Goal: Task Accomplishment & Management: Complete application form

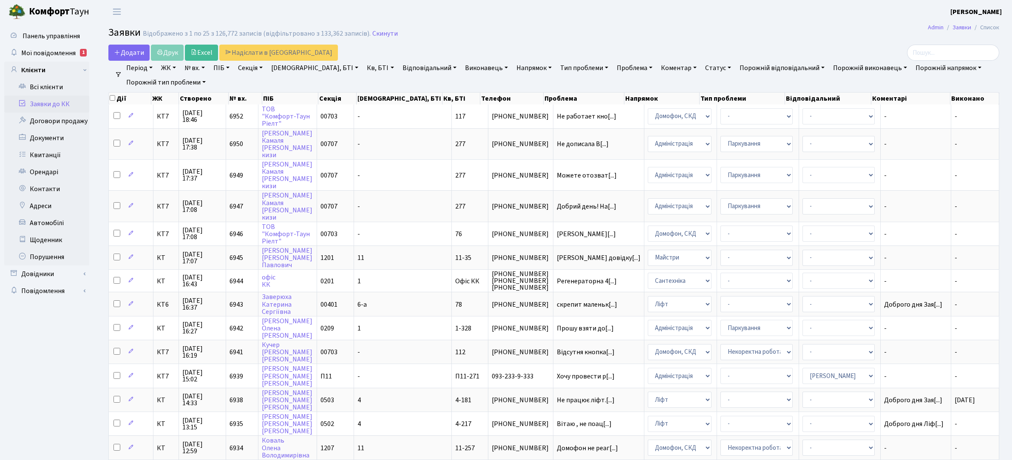
select select "25"
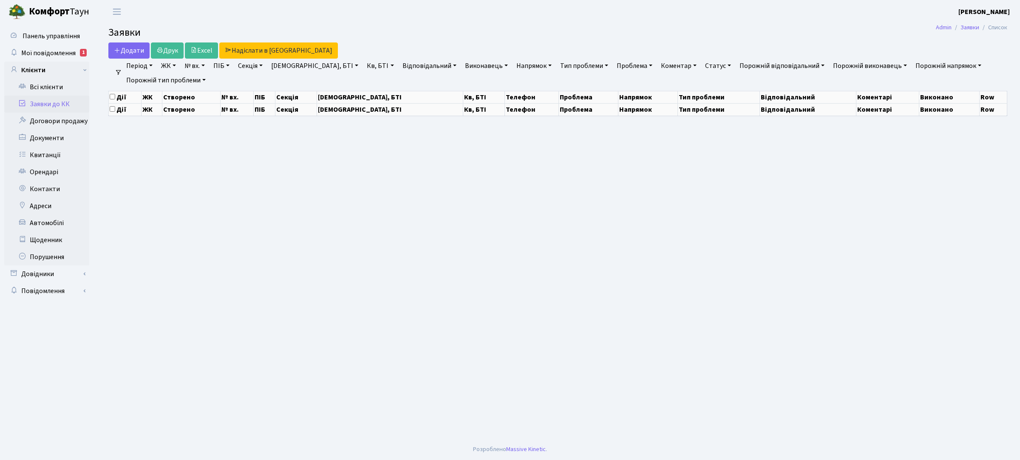
select select "25"
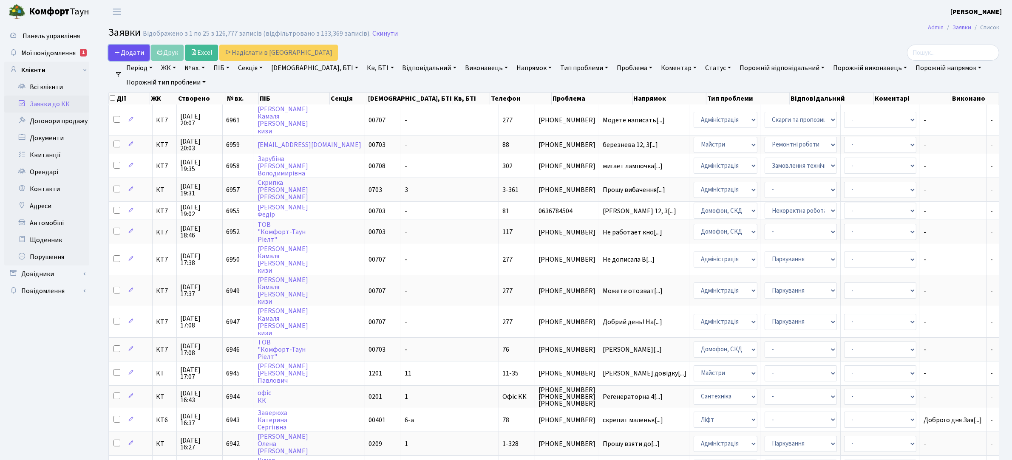
click at [139, 54] on span "Додати" at bounding box center [129, 52] width 30 height 9
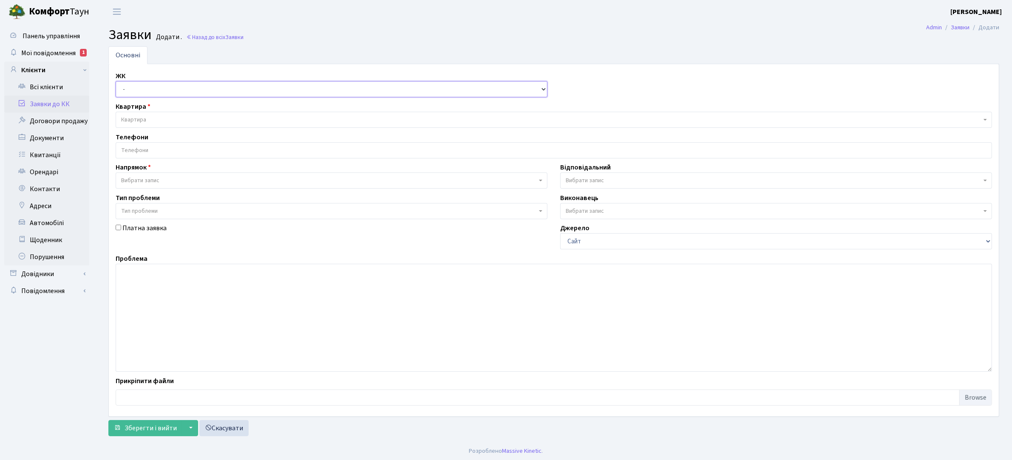
click at [186, 91] on select "- КТ, вул. Регенераторна, 4 КТ2, просп. Соборності, 17 КТ3, вул. Березнева, 16 …" at bounding box center [332, 89] width 432 height 16
select select "271"
click at [116, 82] on select "- КТ, вул. Регенераторна, 4 КТ2, просп. Соборності, 17 КТ3, вул. Березнева, 16 …" at bounding box center [332, 89] width 432 height 16
select select
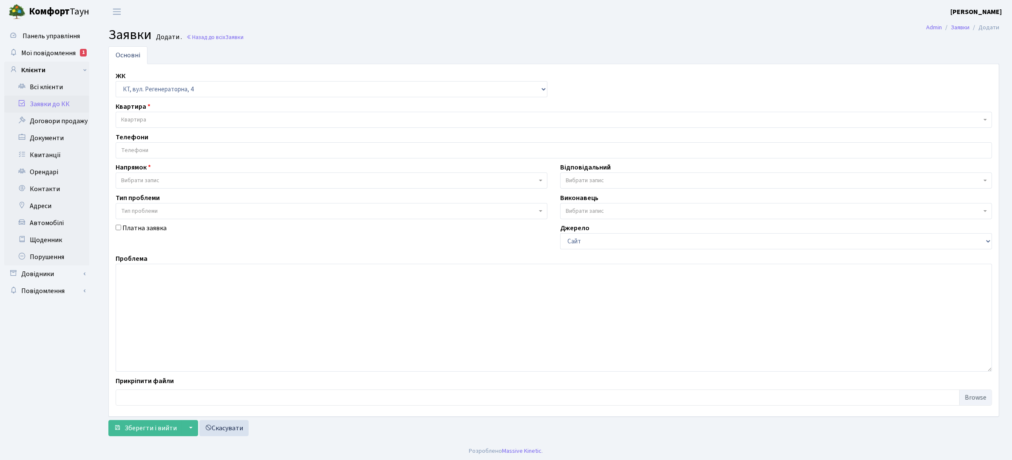
click at [166, 120] on span "Квартира" at bounding box center [551, 120] width 860 height 9
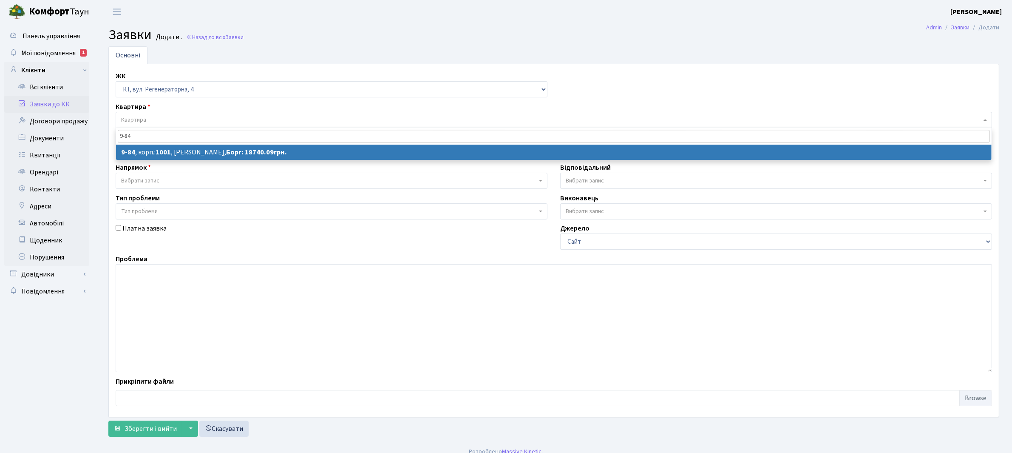
type input "9-84"
select select
select select "6434"
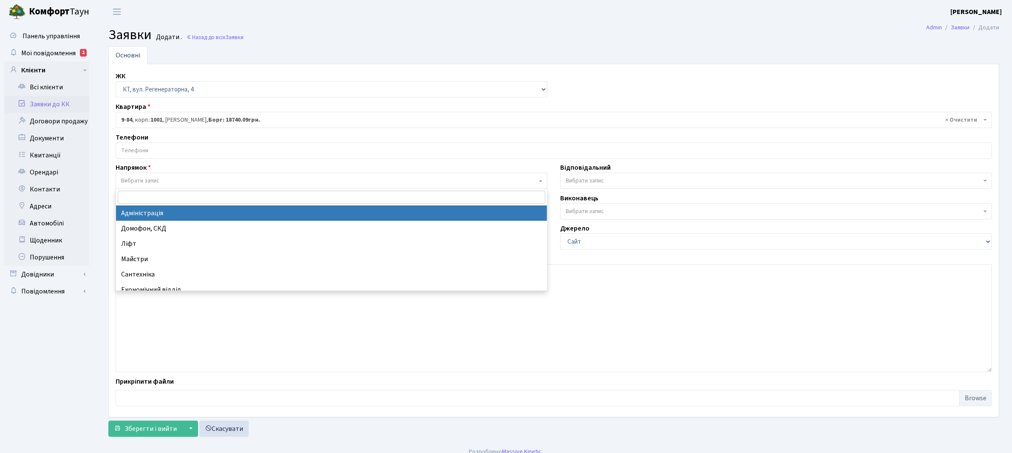
click at [162, 179] on span "Вибрати запис" at bounding box center [329, 180] width 416 height 9
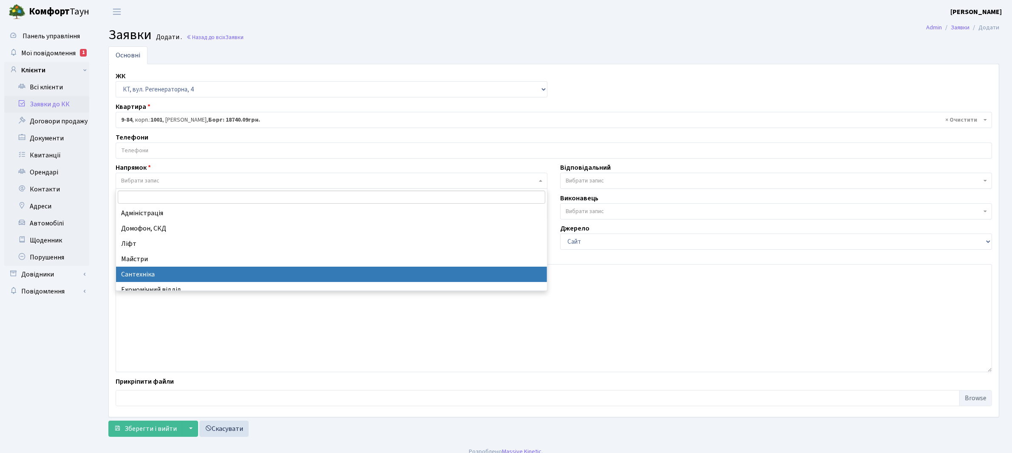
select select "2"
select select
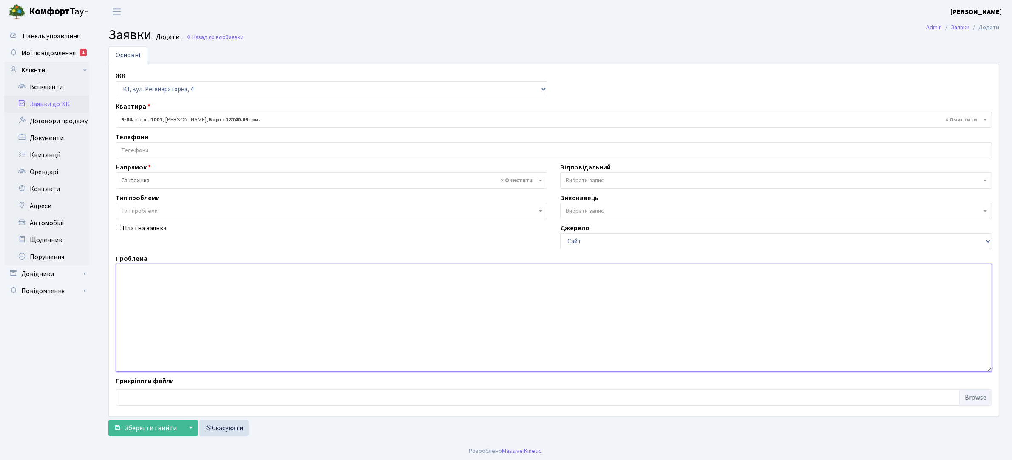
click at [142, 271] on textarea at bounding box center [554, 318] width 876 height 108
type textarea "З"
type textarea "Тече по стіні з вищерозташованої квартири, мешканці квартири зверху відсутні"
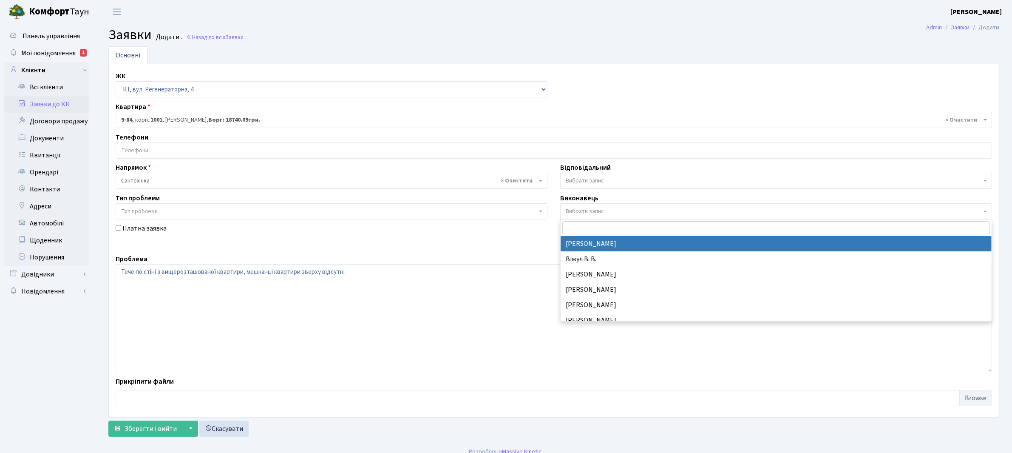
click at [628, 207] on span "Вибрати запис" at bounding box center [774, 211] width 416 height 9
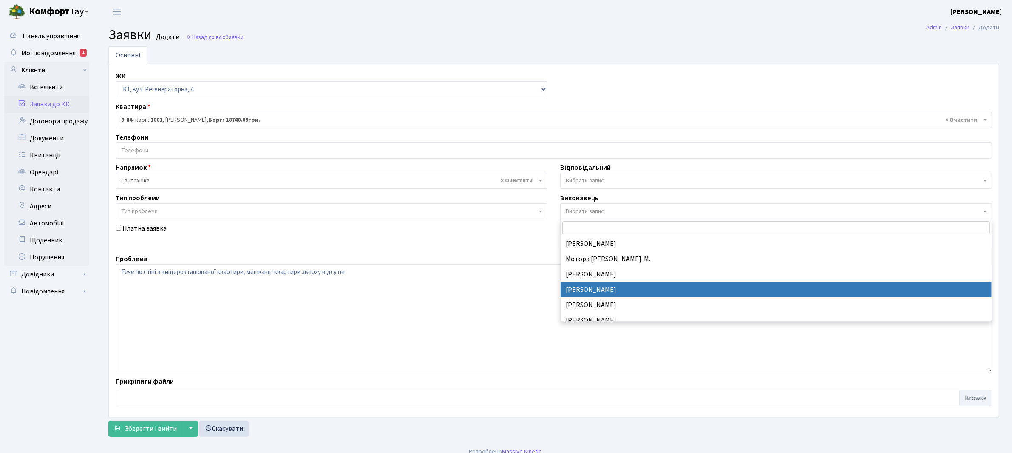
scroll to position [436, 0]
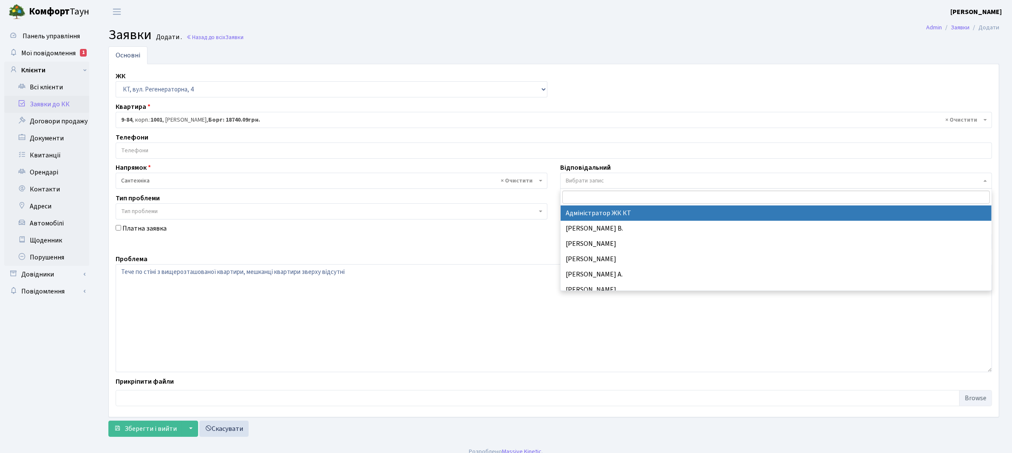
click at [584, 178] on span "Вибрати запис" at bounding box center [585, 180] width 38 height 9
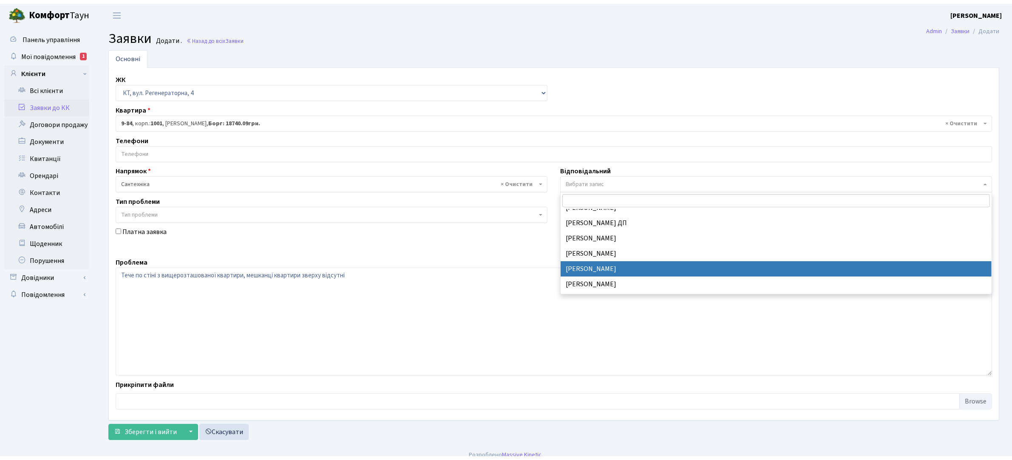
scroll to position [425, 0]
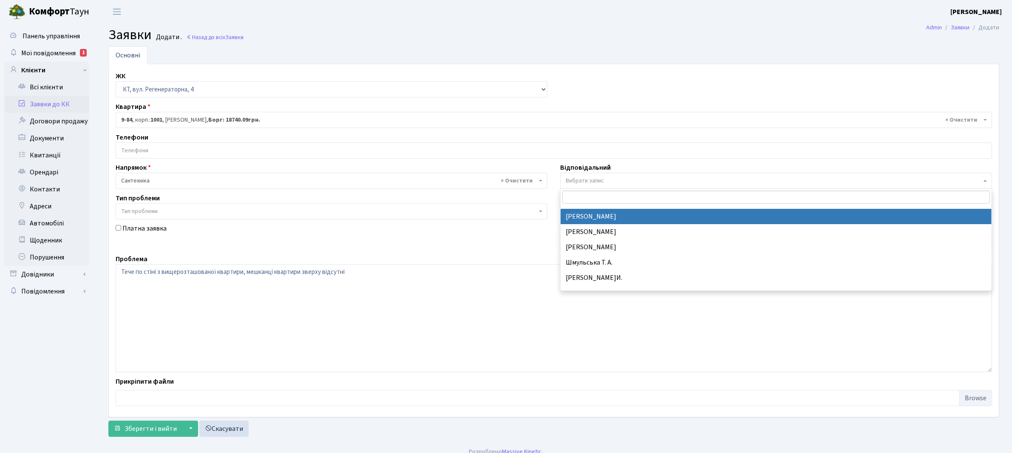
select select "67"
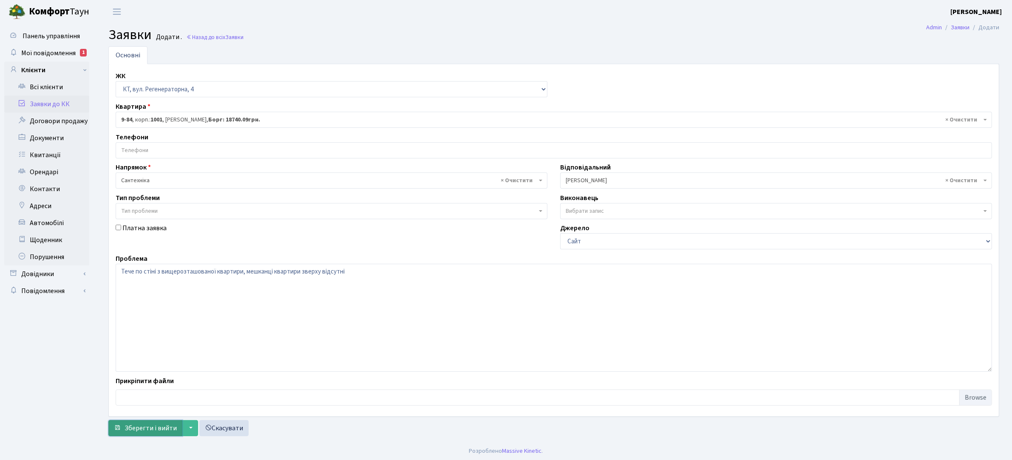
click at [133, 430] on span "Зберегти і вийти" at bounding box center [151, 428] width 52 height 9
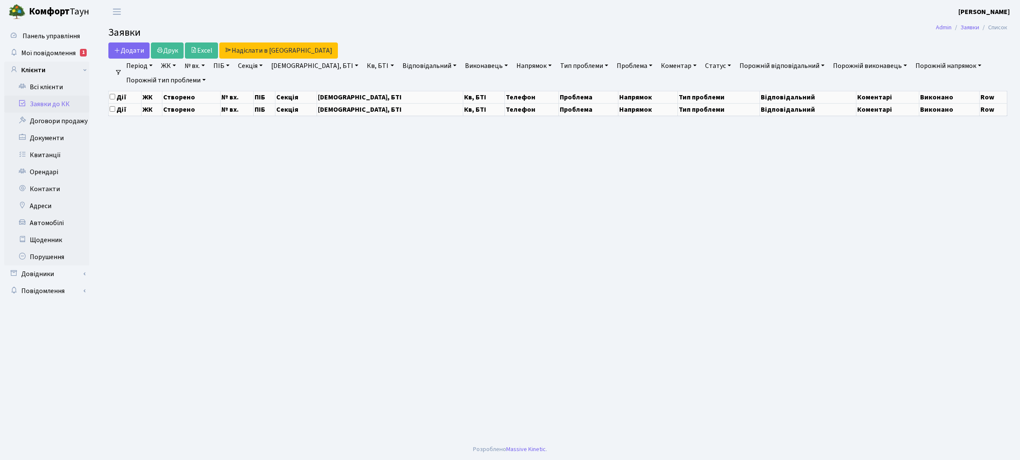
select select "25"
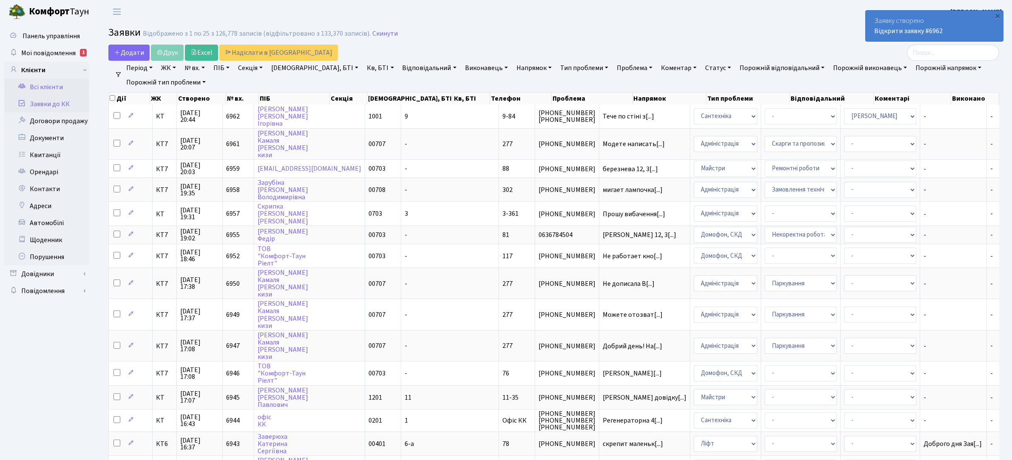
click at [54, 86] on link "Всі клієнти" at bounding box center [46, 87] width 85 height 17
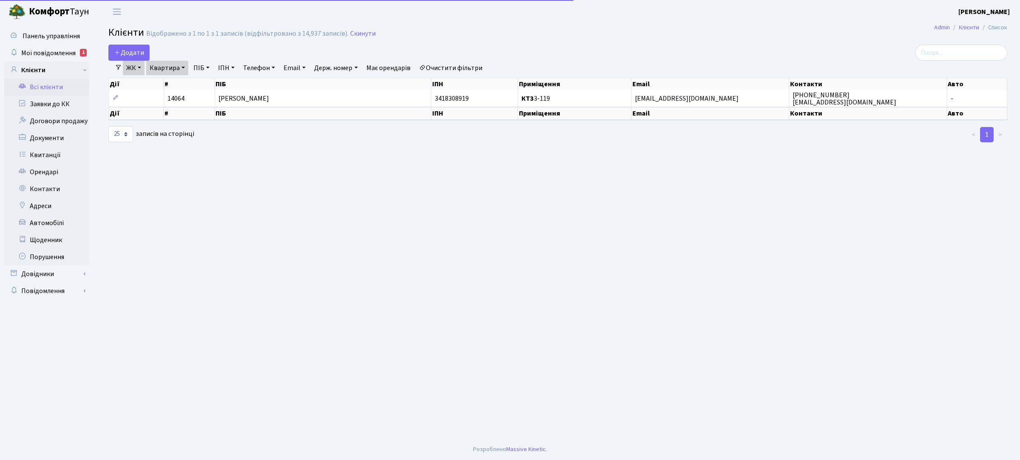
select select "25"
click at [139, 68] on link "ЖК" at bounding box center [134, 68] width 22 height 14
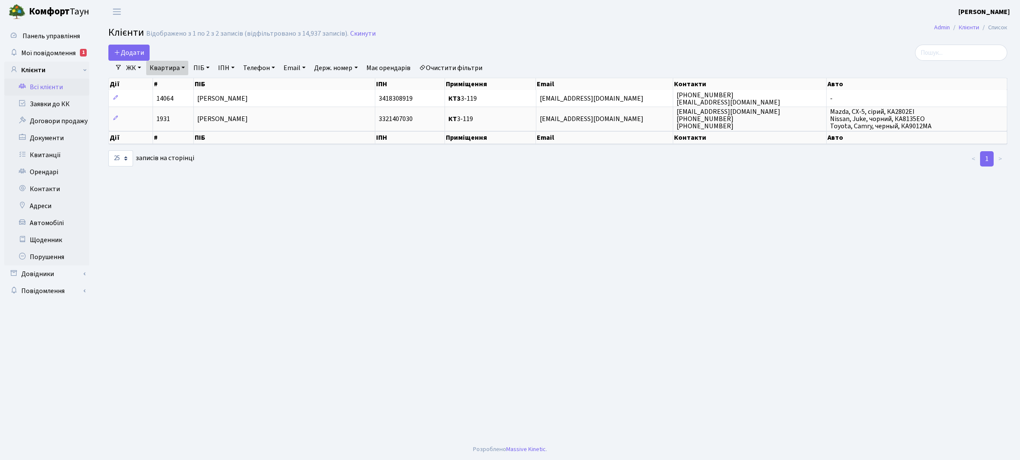
click at [139, 67] on link "ЖК" at bounding box center [134, 68] width 22 height 14
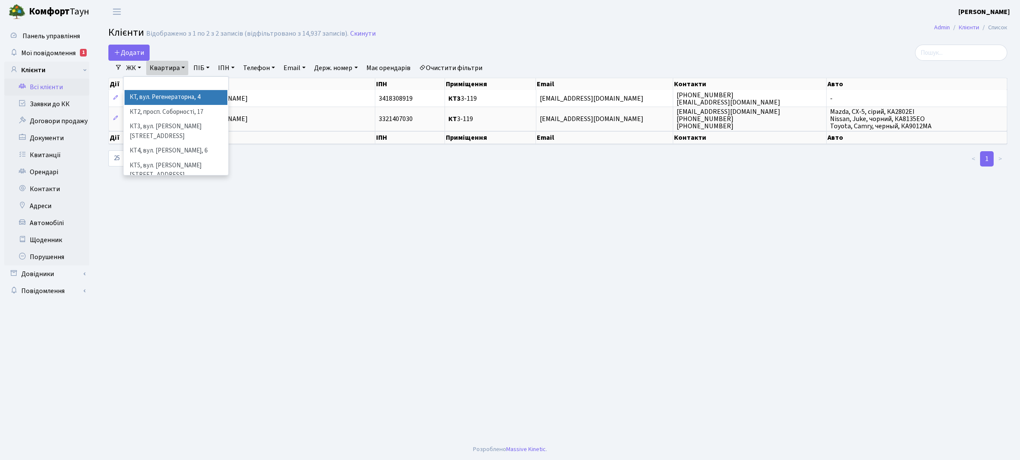
click at [153, 100] on li "КТ, вул. Регенераторна, 4" at bounding box center [176, 97] width 103 height 15
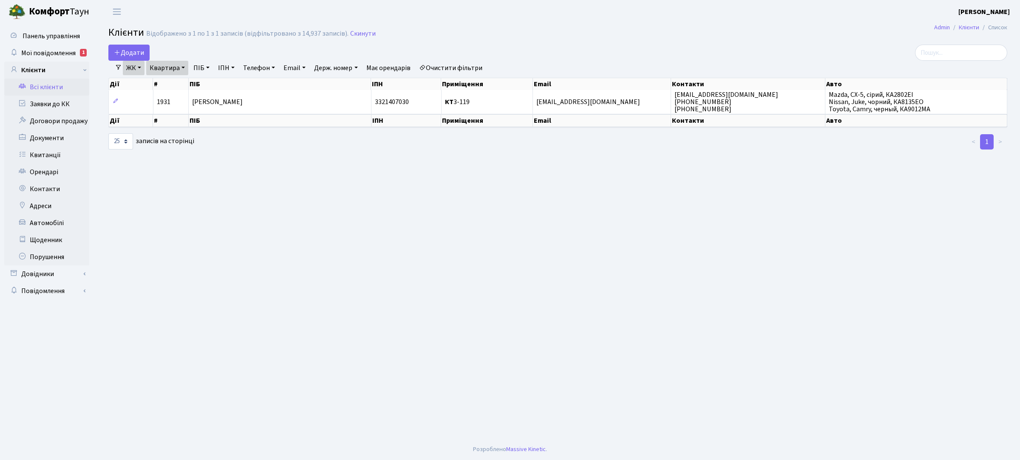
click at [173, 66] on link "Квартира" at bounding box center [167, 68] width 42 height 14
click at [173, 86] on input "3-119" at bounding box center [172, 85] width 50 height 16
type input "3"
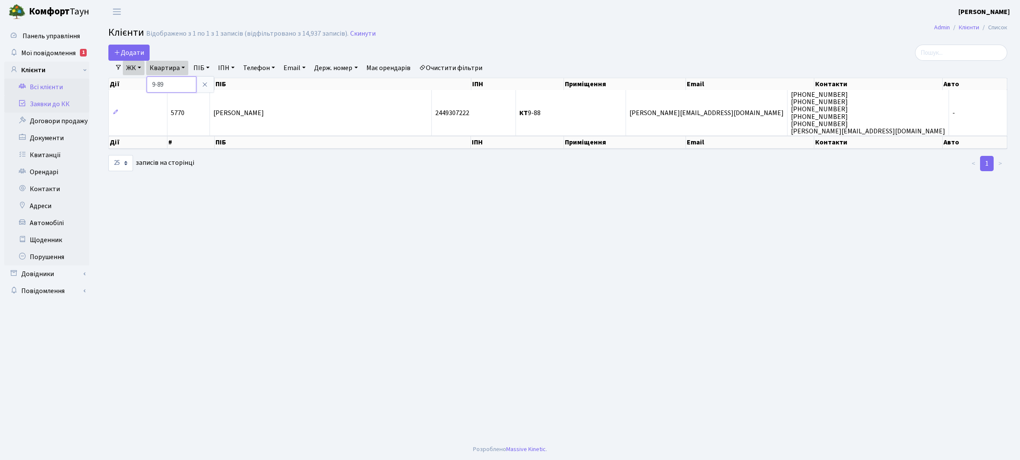
type input "9-89"
click at [49, 104] on link "Заявки до КК" at bounding box center [46, 104] width 85 height 17
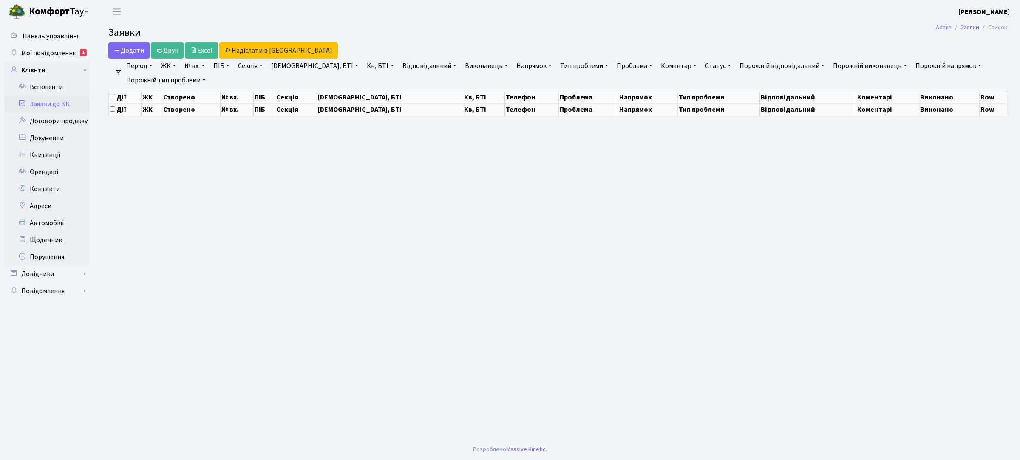
select select "25"
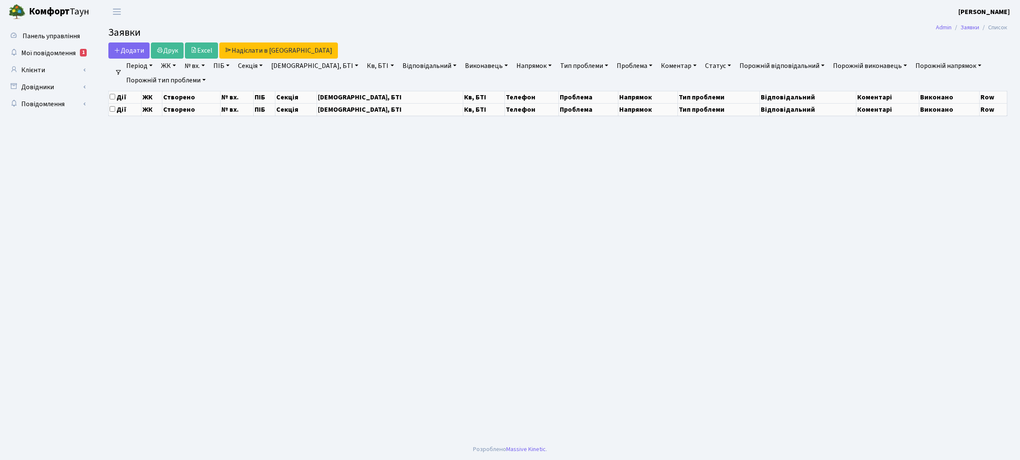
select select "25"
